Goal: Task Accomplishment & Management: Use online tool/utility

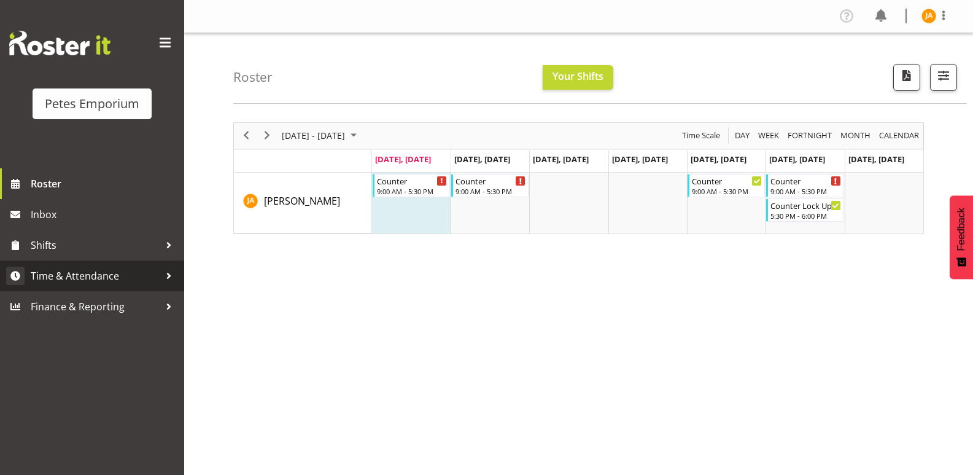
click at [111, 282] on span "Time & Attendance" at bounding box center [95, 275] width 129 height 18
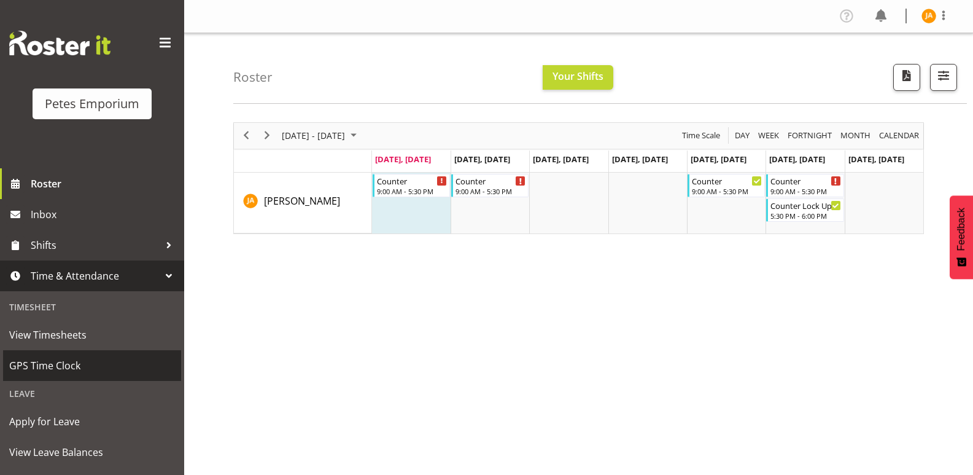
click at [74, 355] on link "GPS Time Clock" at bounding box center [92, 365] width 178 height 31
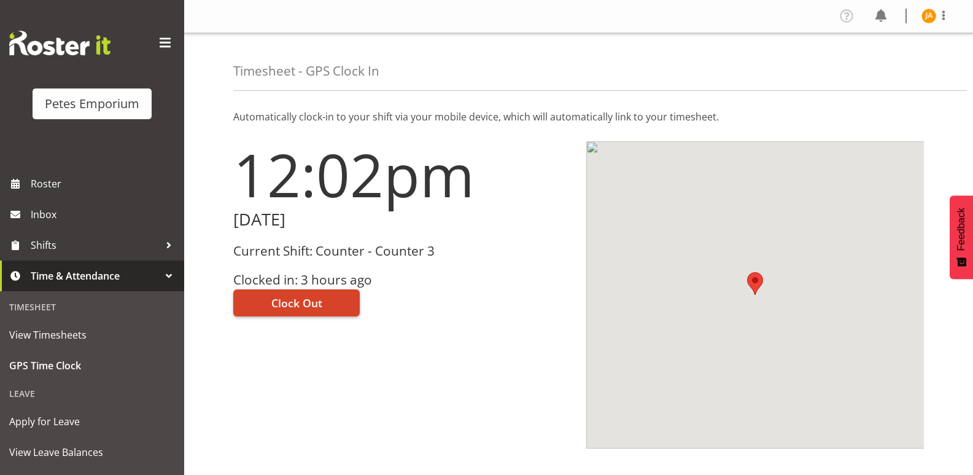
click at [307, 304] on span "Clock Out" at bounding box center [296, 303] width 51 height 16
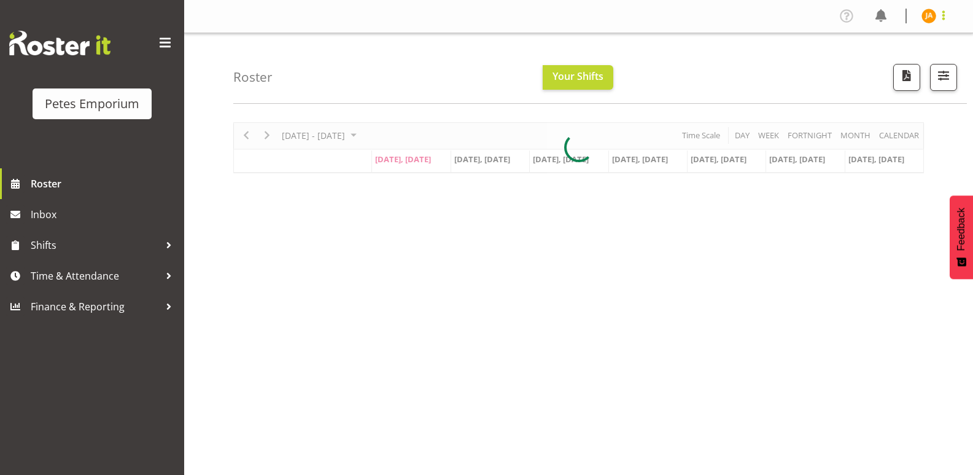
click at [937, 15] on span at bounding box center [943, 15] width 15 height 15
click at [905, 63] on link "Log Out" at bounding box center [892, 64] width 118 height 22
